Goal: Transaction & Acquisition: Purchase product/service

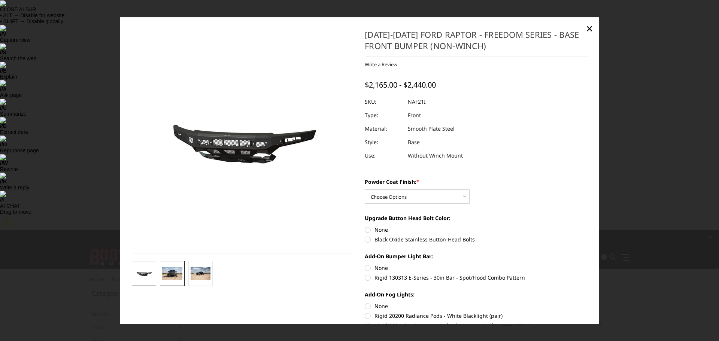
click at [167, 274] on img at bounding box center [172, 273] width 20 height 13
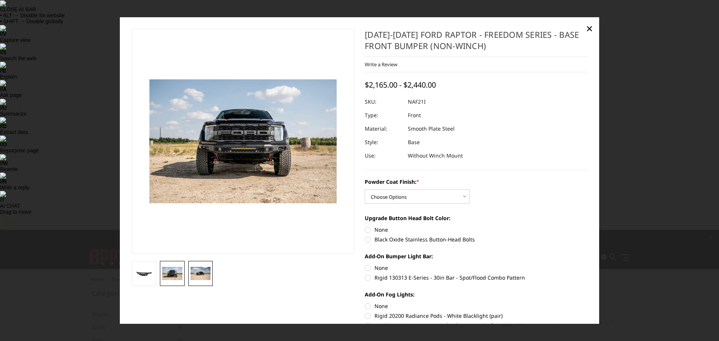
click at [204, 272] on img at bounding box center [201, 273] width 20 height 13
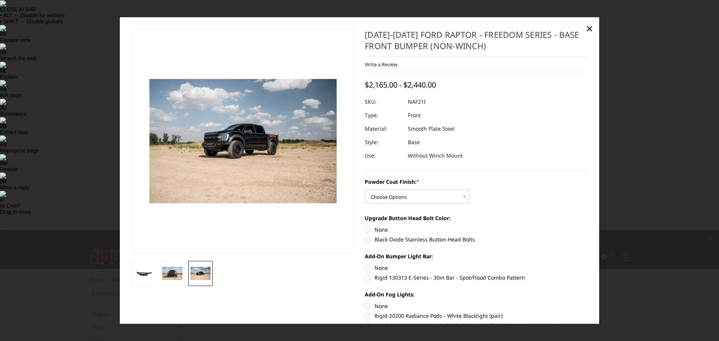
click at [668, 157] on div at bounding box center [359, 170] width 719 height 341
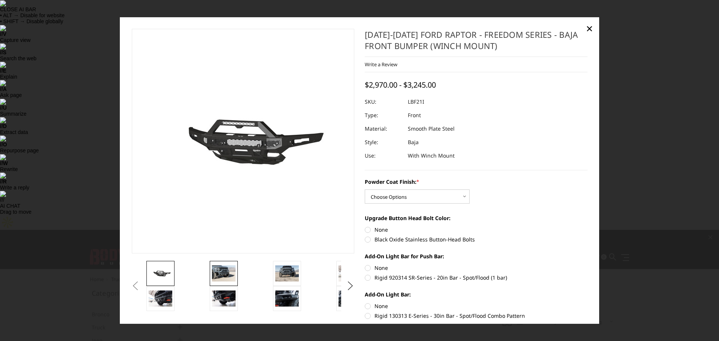
click at [222, 271] on img at bounding box center [224, 274] width 24 height 16
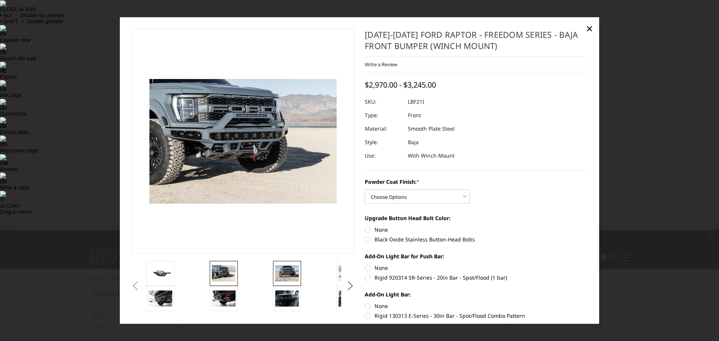
click at [287, 272] on img at bounding box center [287, 274] width 24 height 16
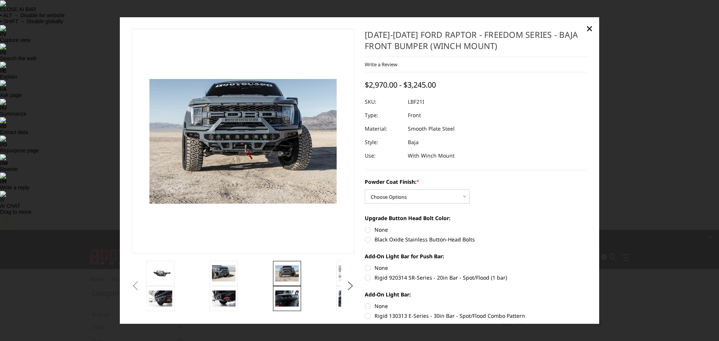
click at [281, 300] on img at bounding box center [287, 299] width 24 height 16
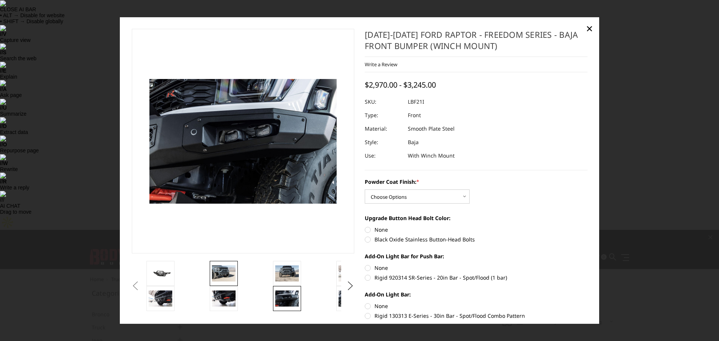
click at [227, 272] on img at bounding box center [224, 274] width 24 height 16
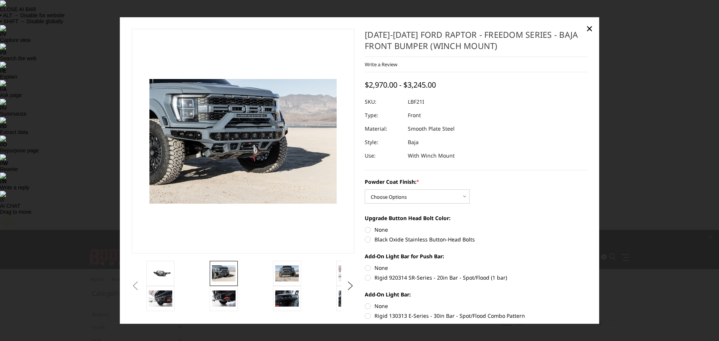
click at [625, 185] on div at bounding box center [359, 170] width 719 height 341
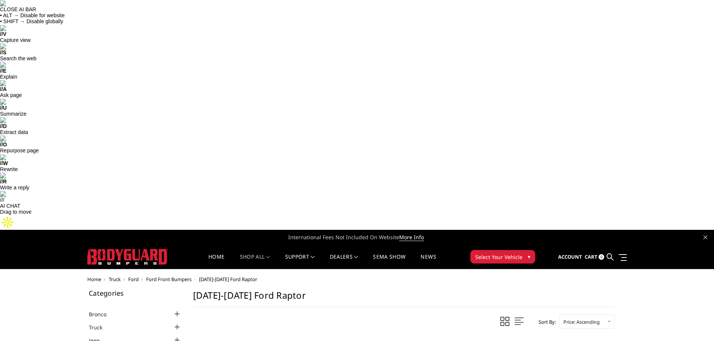
click at [528, 253] on span "▾" at bounding box center [529, 257] width 3 height 8
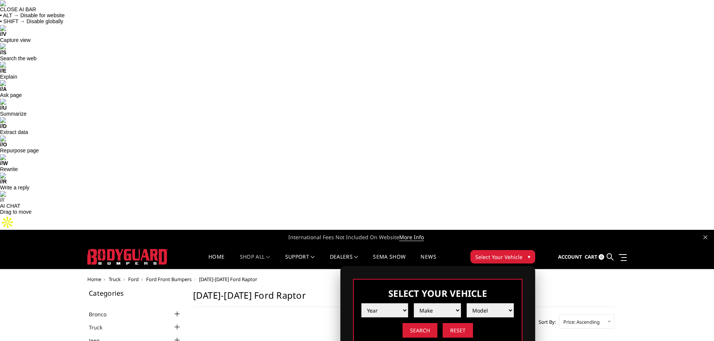
click at [395, 303] on select "Year [DATE] 2024 2023 2022 2021 2020 2019 2018 2017 2016 2015 2014 2013 2012 20…" at bounding box center [384, 310] width 47 height 14
select select "yr_2023"
click at [361, 303] on select "Year [DATE] 2024 2023 2022 2021 2020 2019 2018 2017 2016 2015 2014 2013 2012 20…" at bounding box center [384, 310] width 47 height 14
click at [454, 303] on select "Make Chevrolet Ford GMC Ram Toyota" at bounding box center [437, 310] width 47 height 14
select select "mk_ford"
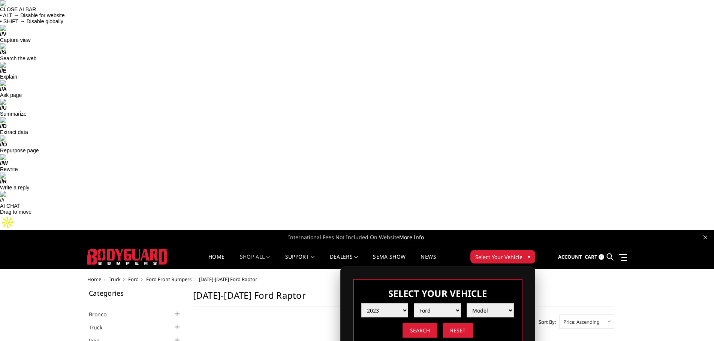
click at [414, 303] on select "Make Chevrolet Ford GMC Ram Toyota" at bounding box center [437, 310] width 47 height 14
click at [495, 303] on select "Model F150 F150 Raptor F250 / F350 F450 F550" at bounding box center [489, 310] width 47 height 14
select select "md_f150-raptor"
click at [466, 303] on select "Model F150 F150 Raptor F250 / F350 F450 F550" at bounding box center [489, 310] width 47 height 14
click at [426, 323] on input "Search" at bounding box center [419, 330] width 35 height 15
